Goal: Task Accomplishment & Management: Use online tool/utility

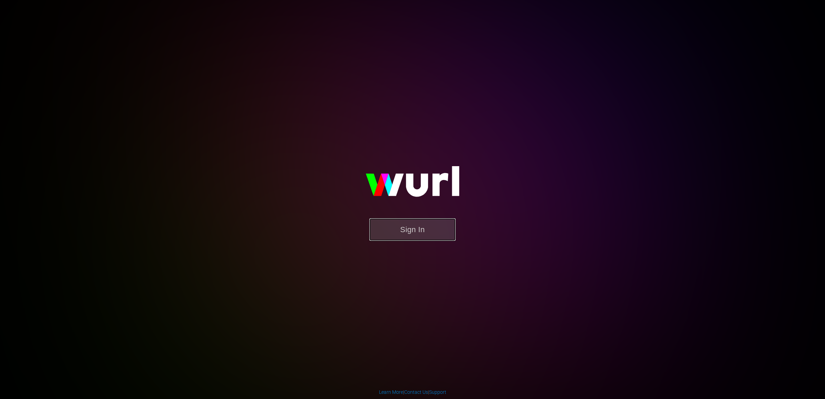
click at [401, 225] on button "Sign In" at bounding box center [412, 229] width 86 height 22
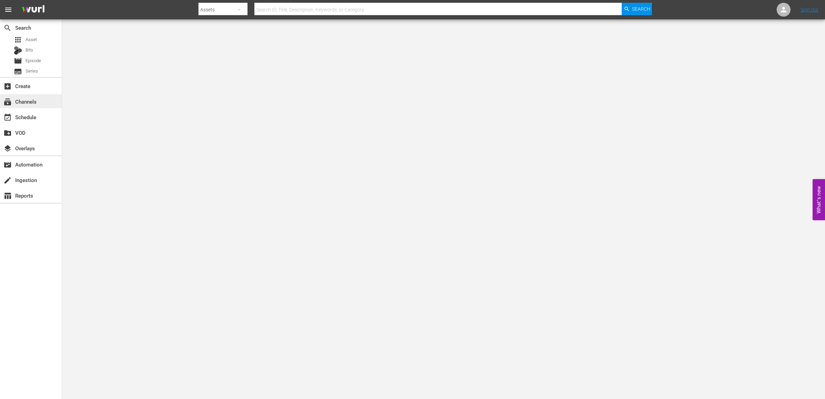
click at [29, 102] on div "subscriptions Channels" at bounding box center [19, 100] width 39 height 6
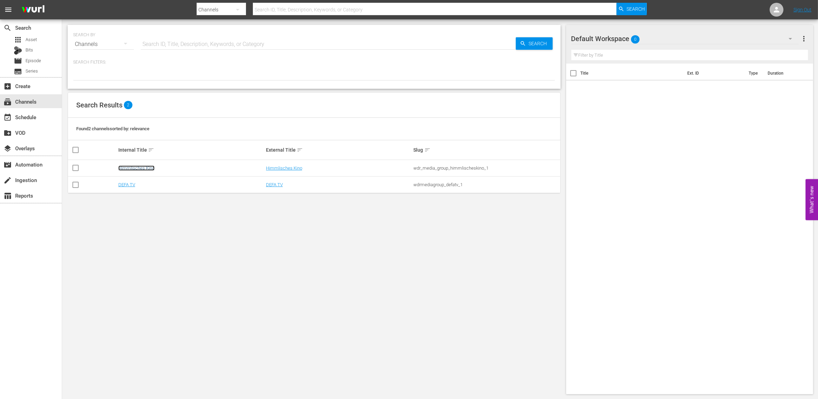
click at [129, 169] on link "Himmlisches Kino" at bounding box center [136, 167] width 36 height 5
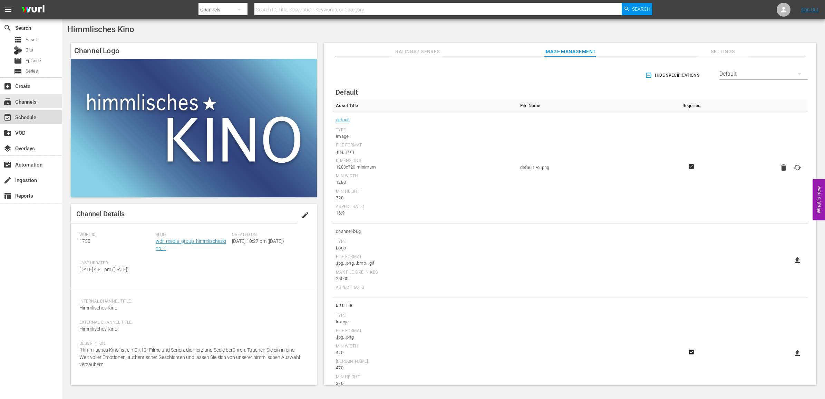
click at [38, 113] on div "event_available Schedule" at bounding box center [19, 116] width 39 height 6
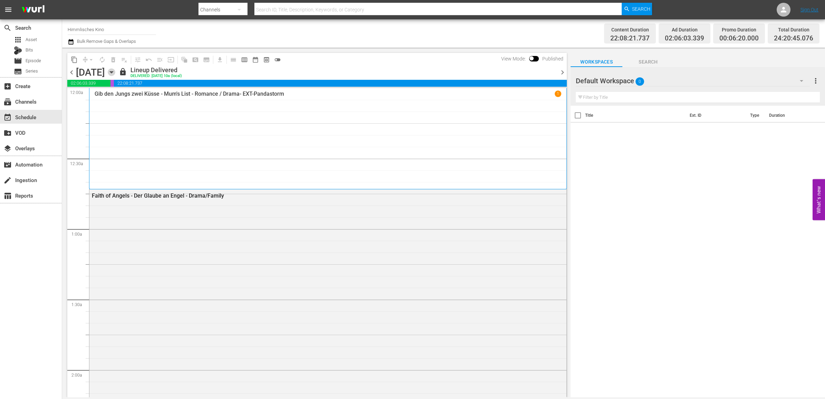
click at [115, 71] on icon "button" at bounding box center [112, 72] width 8 height 8
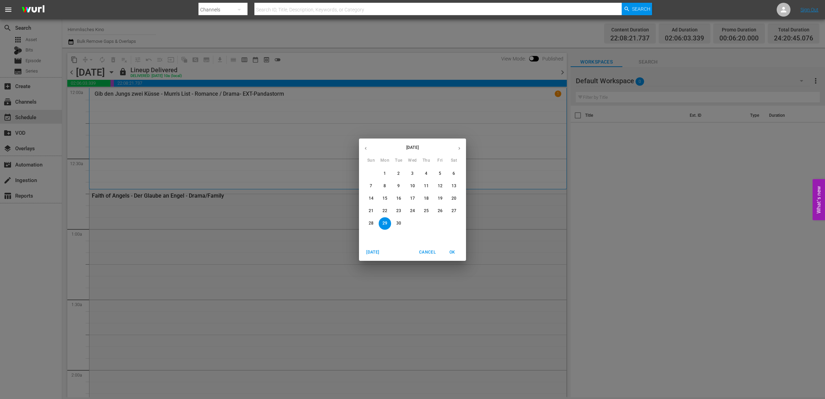
click at [424, 175] on span "4" at bounding box center [426, 174] width 12 height 6
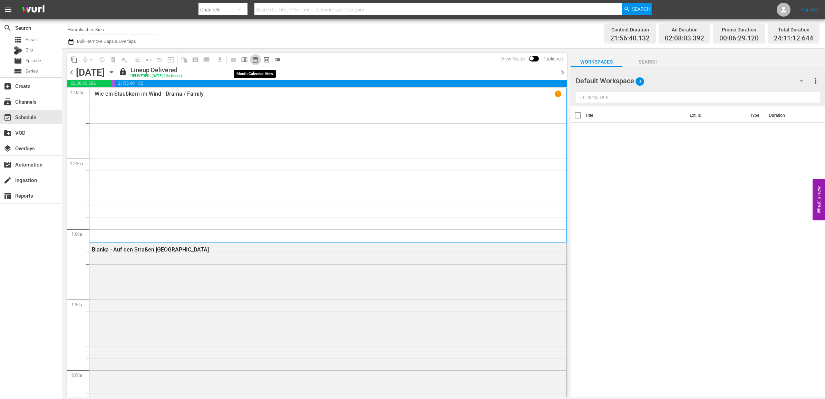
click at [256, 59] on span "date_range_outlined" at bounding box center [255, 59] width 7 height 7
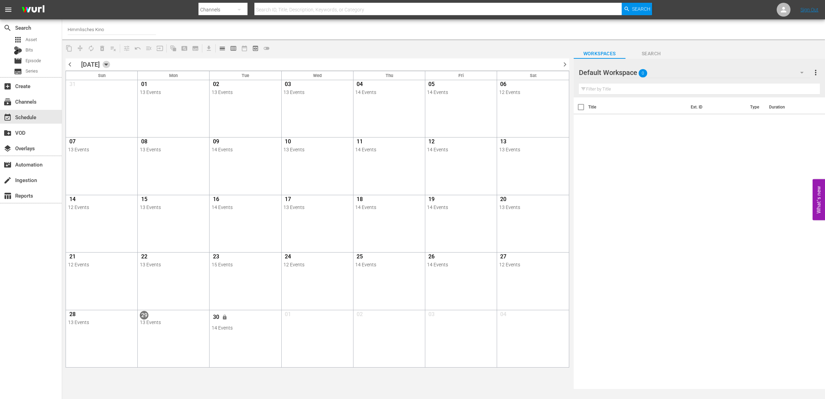
click at [110, 65] on icon "button" at bounding box center [107, 65] width 8 height 8
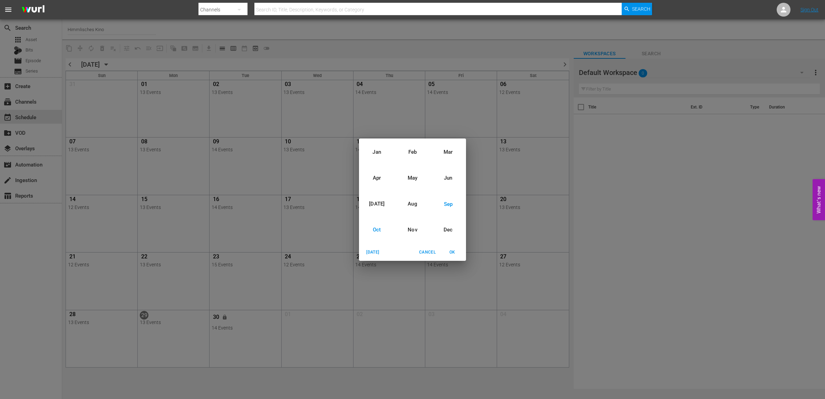
click at [373, 226] on div "Oct" at bounding box center [377, 230] width 36 height 26
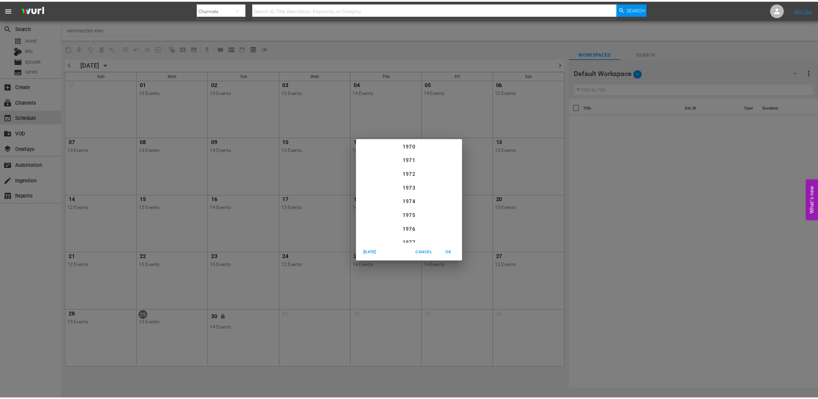
scroll to position [718, 0]
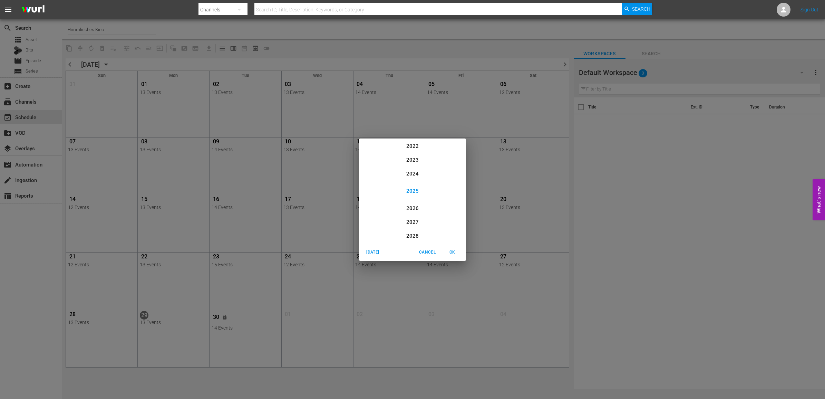
click at [449, 254] on span "OK" at bounding box center [452, 252] width 17 height 7
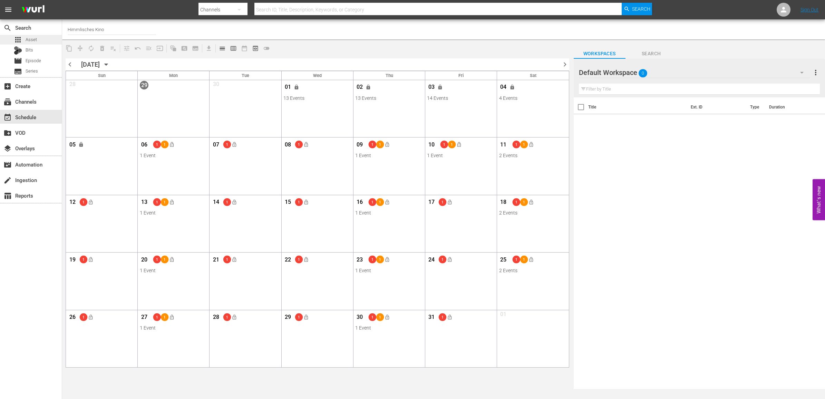
click at [32, 39] on span "Asset" at bounding box center [31, 39] width 11 height 7
